Goal: Transaction & Acquisition: Purchase product/service

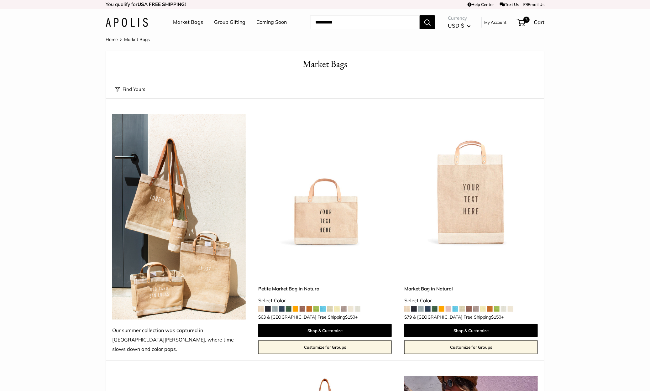
click at [358, 28] on input "Search..." at bounding box center [364, 22] width 109 height 14
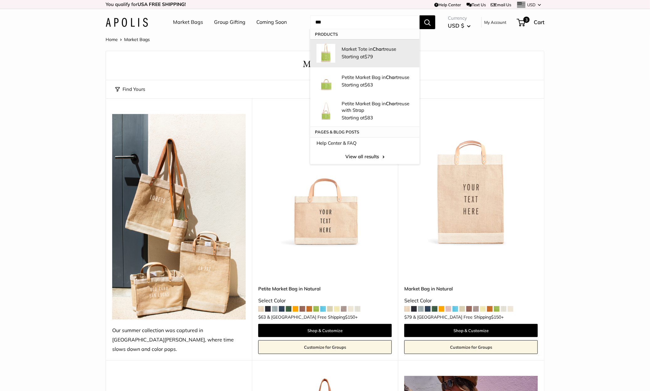
type input "***"
click at [352, 59] on span "Starting at $79" at bounding box center [357, 57] width 31 height 6
